Goal: Information Seeking & Learning: Find specific page/section

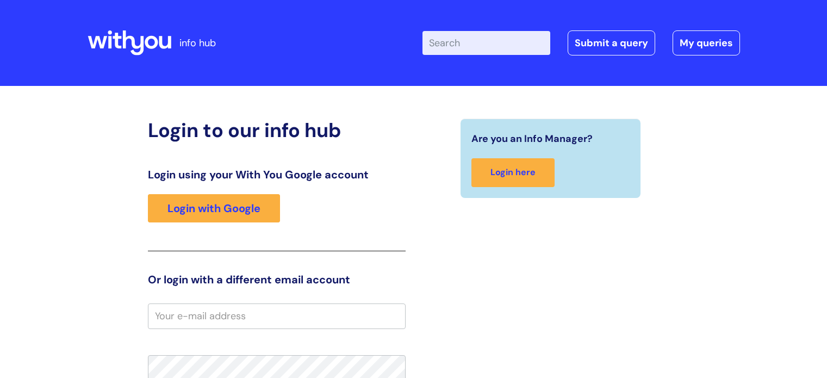
scroll to position [80, 0]
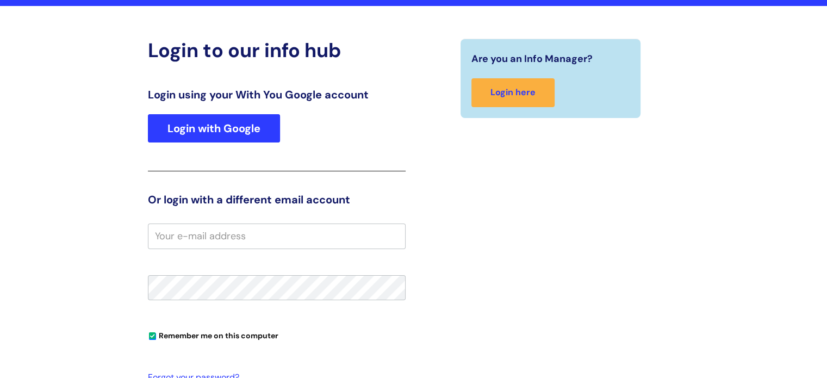
click at [243, 122] on link "Login with Google" at bounding box center [214, 128] width 132 height 28
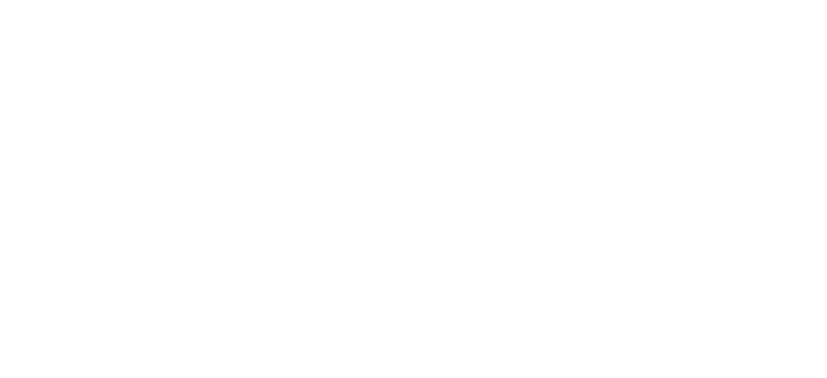
drag, startPoint x: 830, startPoint y: 183, endPoint x: 834, endPoint y: 242, distance: 58.8
click at [0, 0] on html at bounding box center [0, 0] width 0 height 0
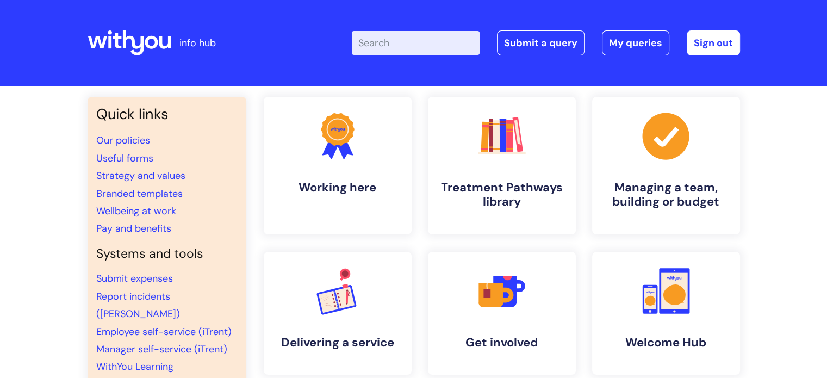
drag, startPoint x: 828, startPoint y: 200, endPoint x: 835, endPoint y: 214, distance: 16.1
click at [827, 214] on html "info hub Enter your search term here... Search Submit a query My queries Welcom…" at bounding box center [413, 189] width 827 height 378
click at [140, 159] on link "Useful forms" at bounding box center [124, 158] width 57 height 13
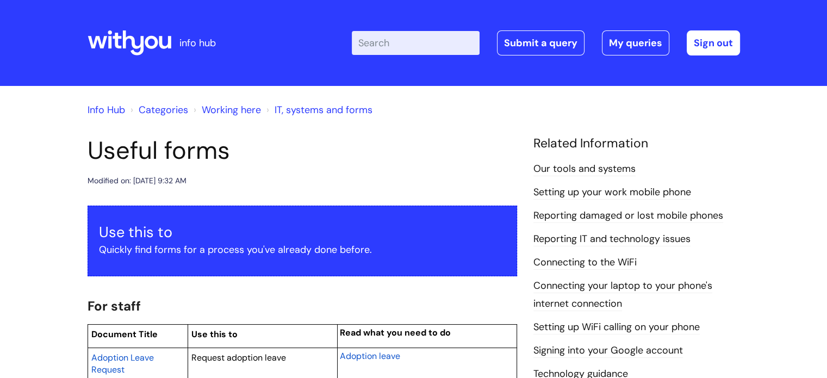
click at [398, 41] on input "Enter your search term here..." at bounding box center [416, 43] width 128 height 24
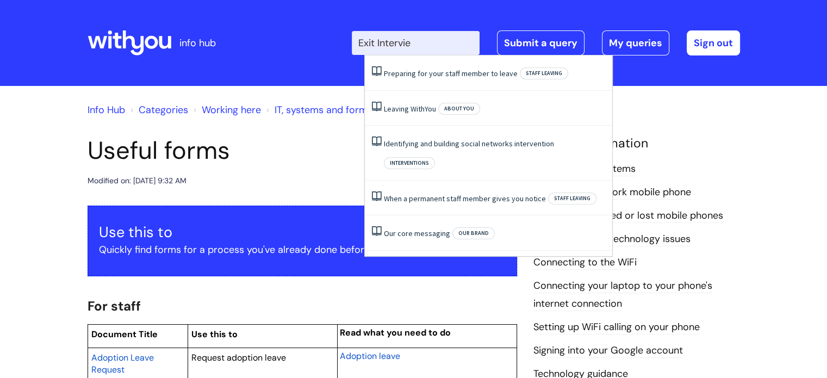
type input "Exit Interview"
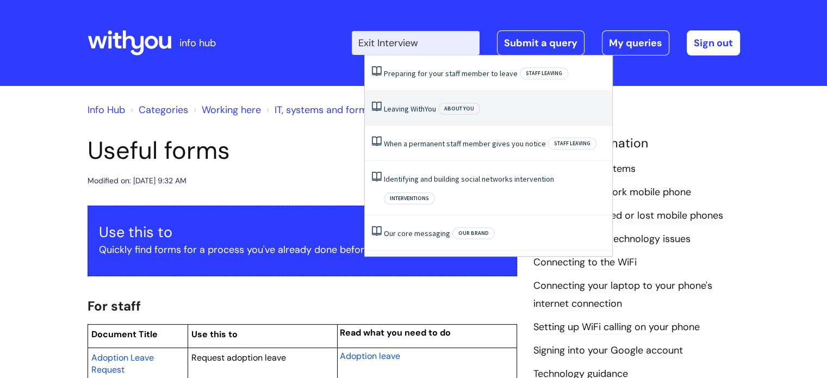
click at [415, 109] on link "Leaving WithYou" at bounding box center [410, 109] width 52 height 10
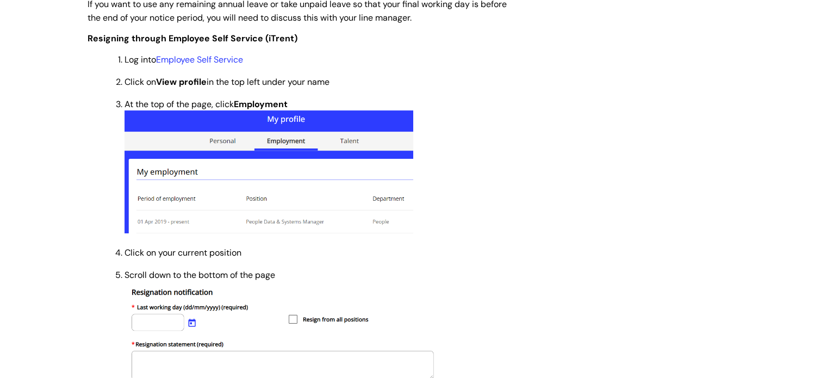
scroll to position [354, 0]
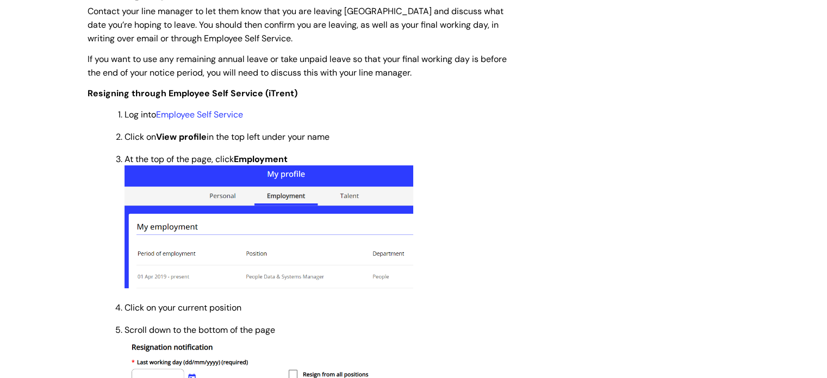
scroll to position [334, 0]
